Goal: Go to known website: Go to known website

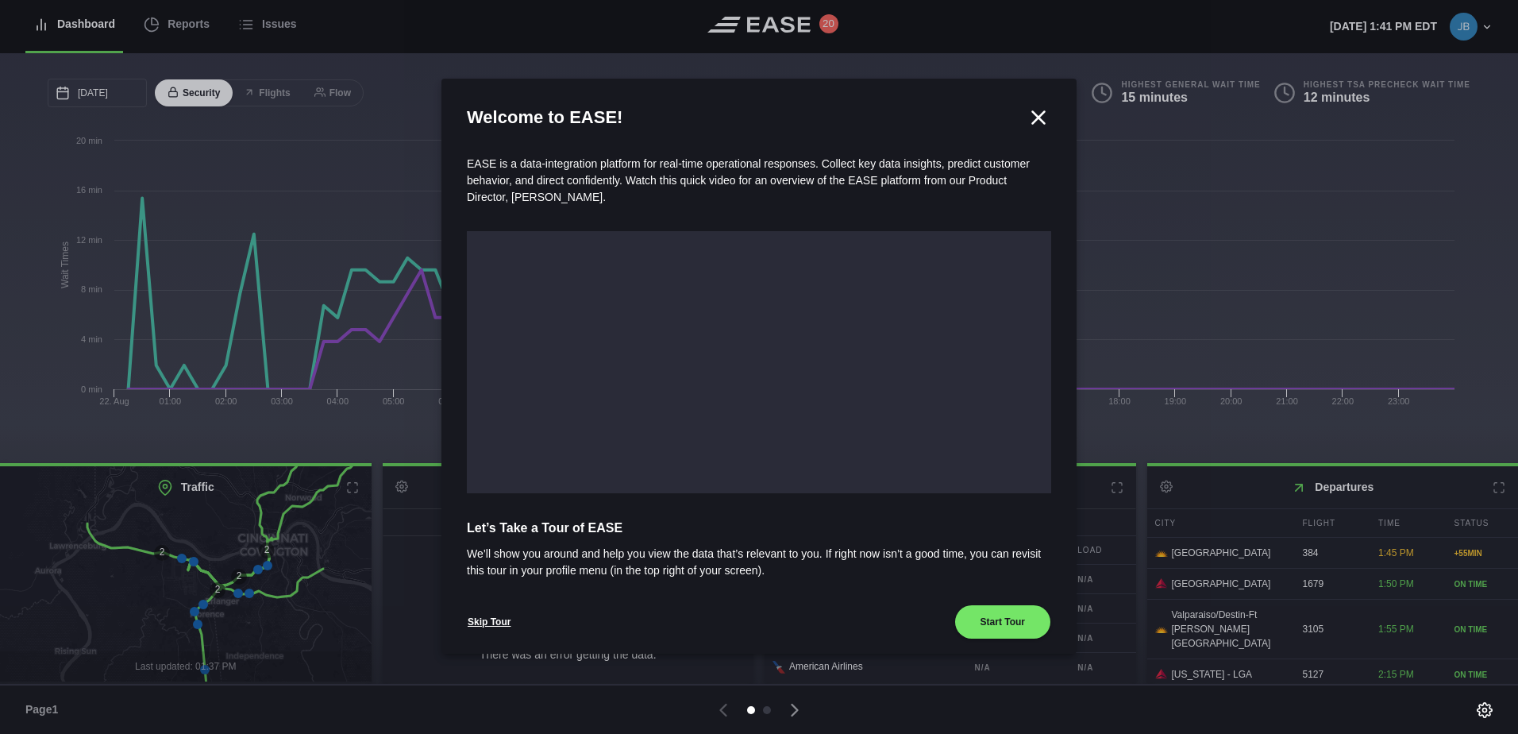
click at [1033, 118] on icon at bounding box center [1039, 117] width 12 height 12
